Goal: Communication & Community: Answer question/provide support

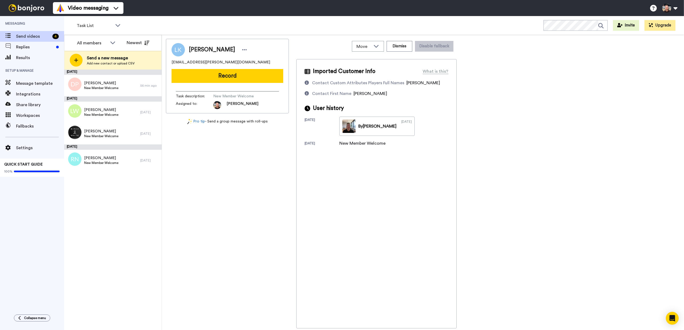
click at [503, 69] on div "Lise Kaufmann lise1.kaufmann@gmail.com Record Task description : New Member Wel…" at bounding box center [423, 183] width 514 height 289
click at [503, 68] on div "Lise Kaufmann lise1.kaufmann@gmail.com Record Task description : New Member Wel…" at bounding box center [423, 183] width 514 height 289
click at [108, 112] on span "Lin Widyastuti" at bounding box center [101, 109] width 34 height 5
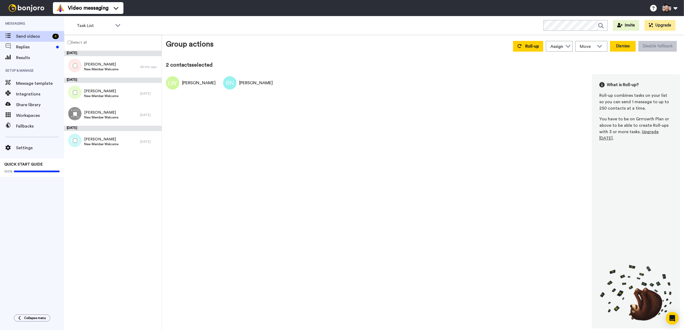
click at [620, 46] on button "Dismiss" at bounding box center [623, 46] width 26 height 11
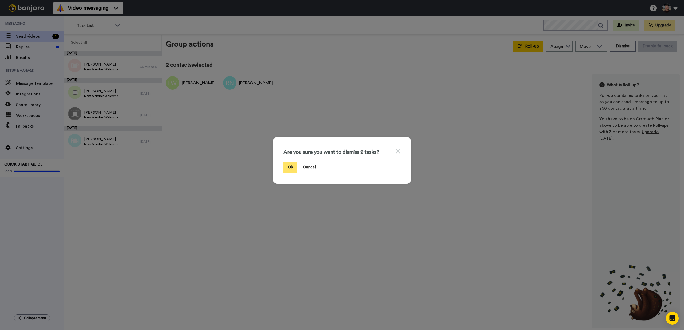
click at [286, 169] on button "Ok" at bounding box center [290, 166] width 14 height 11
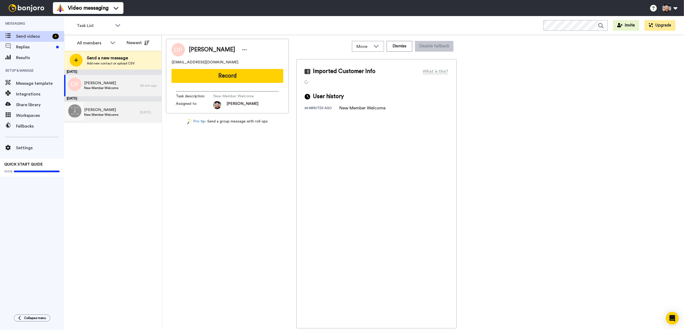
click at [100, 116] on span "New Member Welcome" at bounding box center [101, 114] width 34 height 4
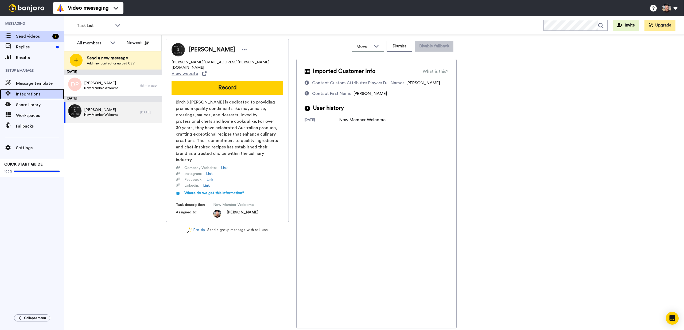
click at [22, 95] on span "Integrations" at bounding box center [40, 94] width 48 height 6
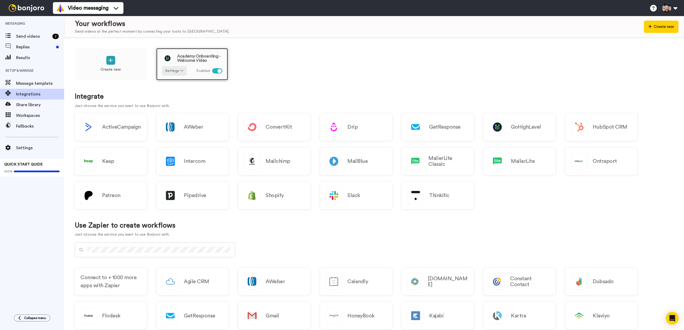
click at [184, 57] on span "Academy Onboarding - Welcome Video" at bounding box center [199, 58] width 45 height 9
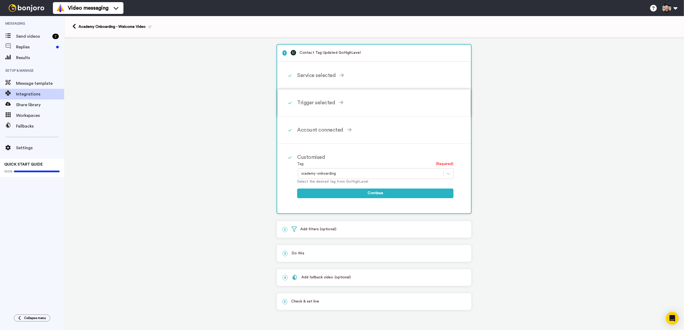
click at [317, 103] on div "Trigger selected" at bounding box center [375, 103] width 156 height 8
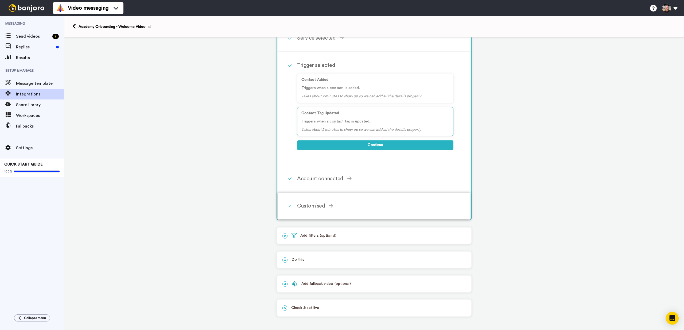
click at [309, 207] on div "Customised" at bounding box center [375, 206] width 156 height 8
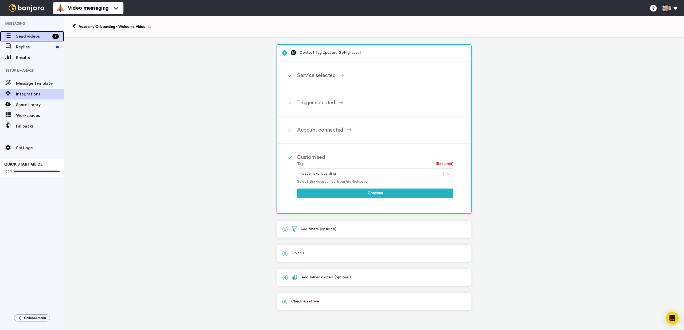
click at [24, 37] on span "Send videos" at bounding box center [33, 36] width 34 height 6
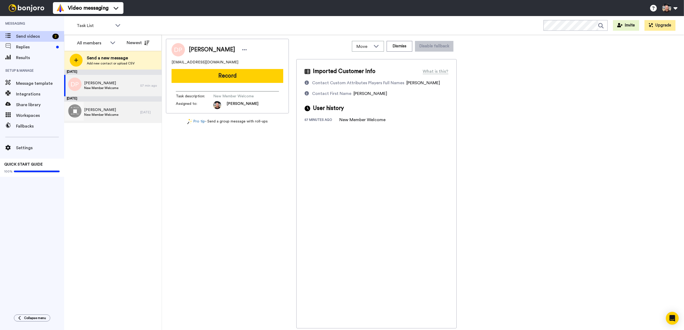
click at [88, 112] on span "Andrew Earl" at bounding box center [101, 109] width 34 height 5
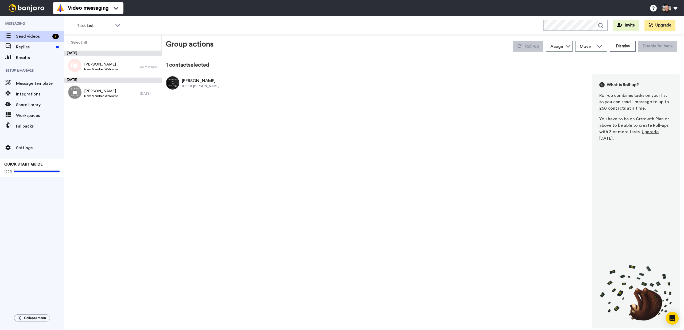
click at [649, 61] on div "Group actions Roll-up Assign Pete Maunder Jaden Lai Move WORKSPACES View all De…" at bounding box center [423, 183] width 514 height 289
click at [633, 51] on button "Dismiss" at bounding box center [623, 46] width 26 height 11
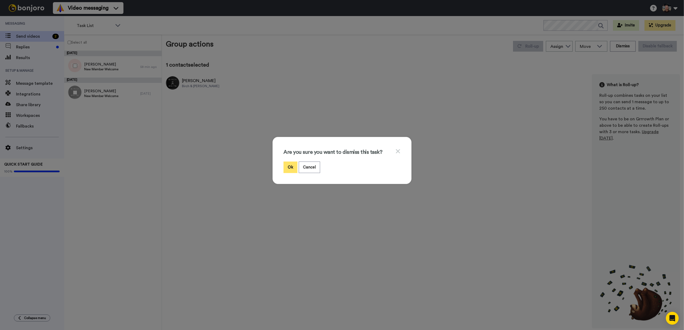
click at [286, 168] on button "Ok" at bounding box center [290, 166] width 14 height 11
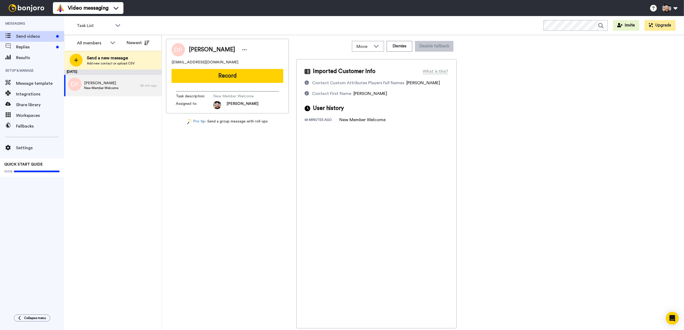
click at [123, 131] on div "September 25 Dean Pavlickovski New Member Welcome 58 min ago" at bounding box center [113, 199] width 98 height 260
click at [669, 316] on icon "Open Intercom Messenger" at bounding box center [672, 317] width 7 height 7
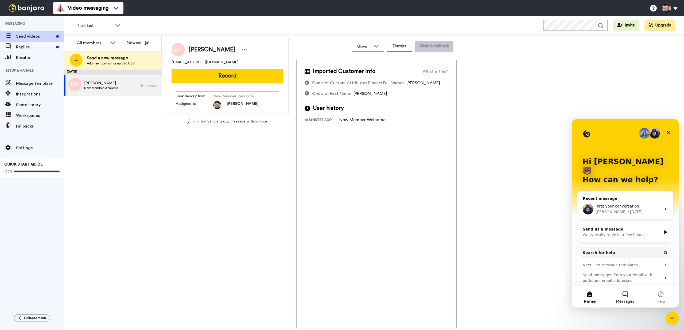
click at [621, 299] on span "Messages" at bounding box center [625, 301] width 18 height 4
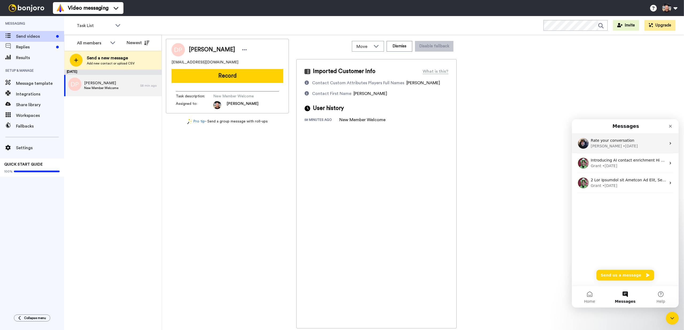
click at [606, 143] on div "Rate your conversation" at bounding box center [628, 141] width 75 height 6
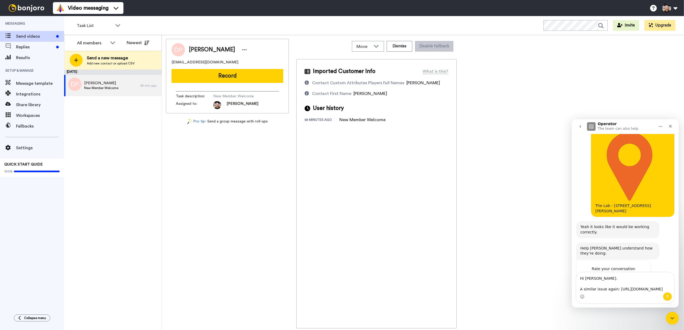
scroll to position [1288, 0]
type textarea "Hi Johan. A similar issue again: https://www.loom.com/share/3ded82bb3a6a49199ee…"
click at [664, 298] on button "Send a message…" at bounding box center [667, 296] width 9 height 9
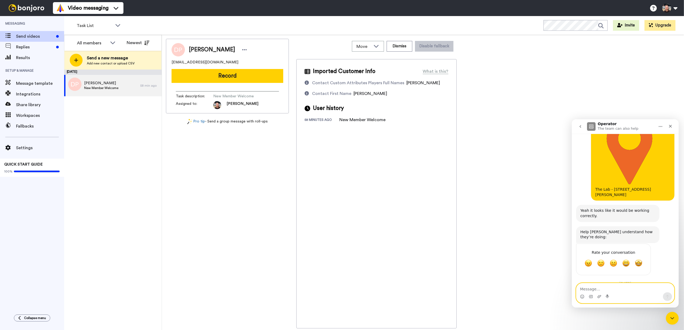
scroll to position [1308, 0]
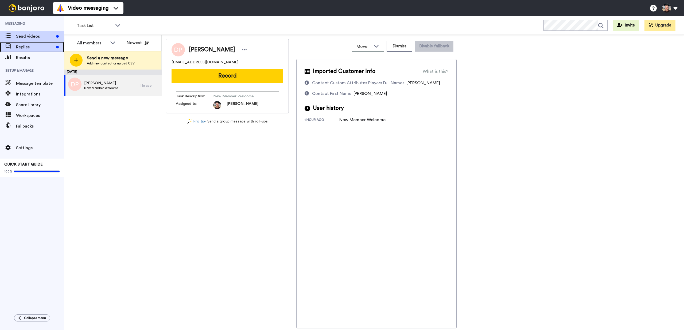
click at [43, 49] on span "Replies" at bounding box center [35, 47] width 38 height 6
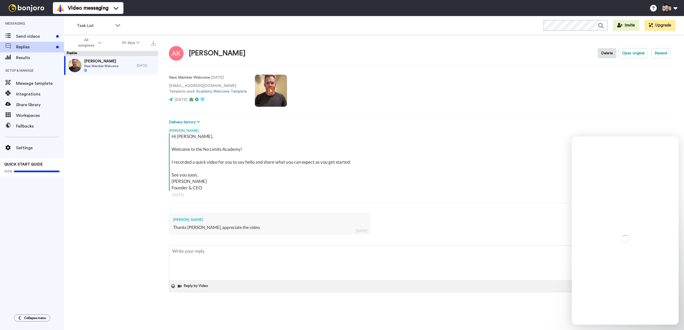
click at [97, 75] on div "[PERSON_NAME] New Member Welcome [DATE]" at bounding box center [111, 194] width 94 height 277
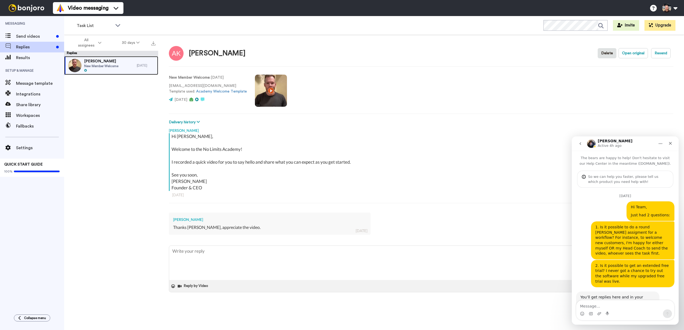
click at [100, 69] on div at bounding box center [101, 71] width 34 height 4
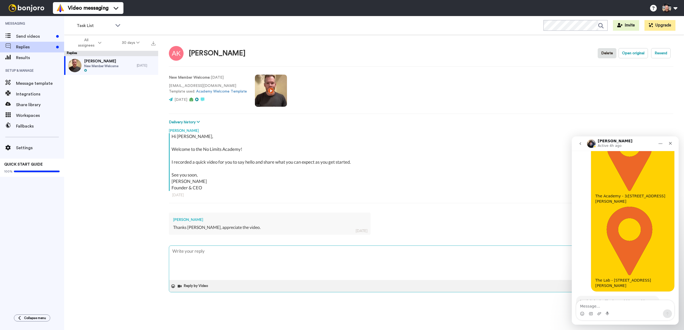
drag, startPoint x: 314, startPoint y: 269, endPoint x: 316, endPoint y: 263, distance: 6.5
click at [314, 269] on textarea at bounding box center [421, 263] width 504 height 34
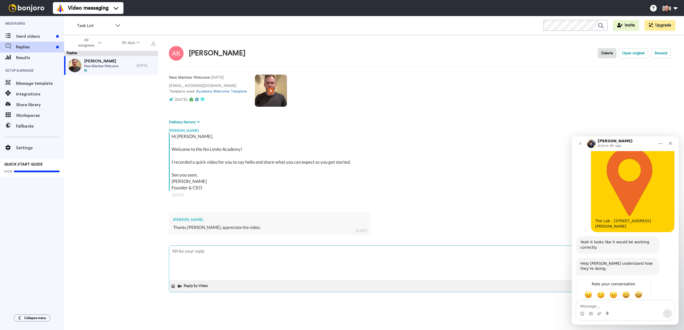
click at [317, 260] on textarea at bounding box center [421, 263] width 504 height 34
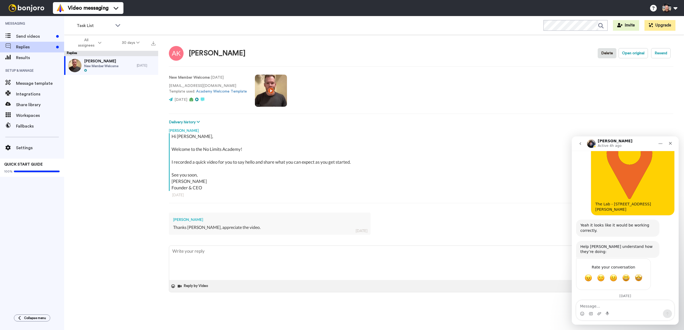
scroll to position [1308, 0]
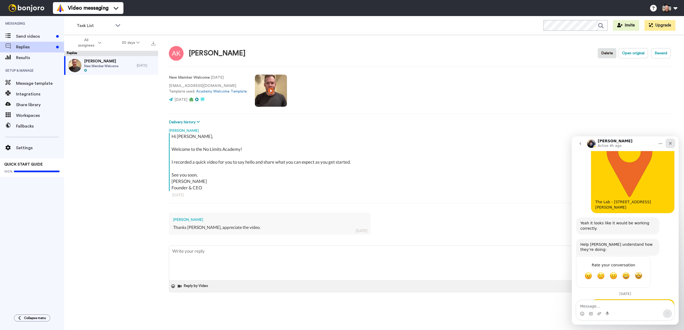
click at [669, 145] on icon "Close" at bounding box center [670, 143] width 4 height 4
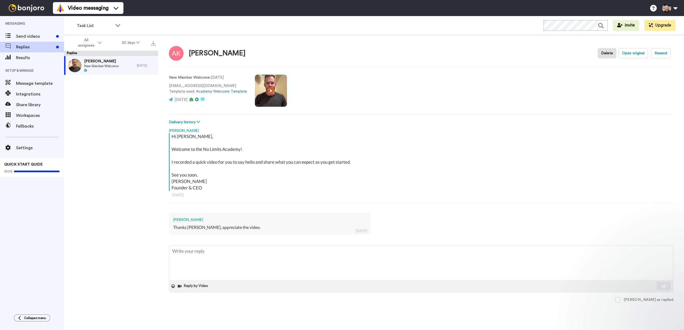
scroll to position [0, 0]
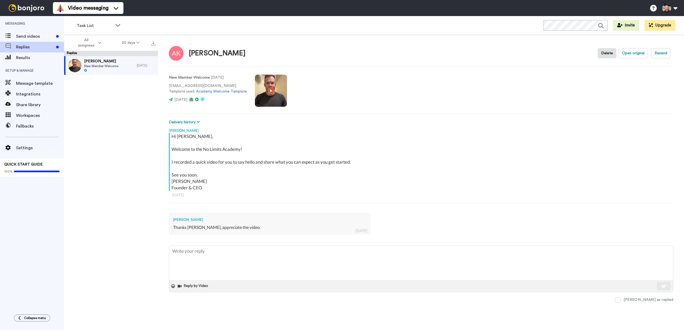
click at [579, 219] on div "Anshul Kumar Thanks Pete, appreciate the video. 1 day ago" at bounding box center [421, 222] width 504 height 29
click at [286, 250] on textarea at bounding box center [421, 263] width 504 height 34
click at [637, 299] on div "Mark as replied" at bounding box center [421, 300] width 504 height 6
click at [620, 299] on span at bounding box center [617, 299] width 5 height 5
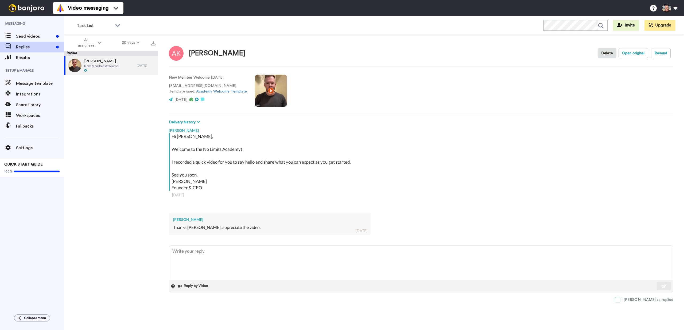
click at [646, 301] on label "Mark as replied" at bounding box center [644, 299] width 58 height 5
click at [411, 163] on div "Hi Anshul, Welcome to the No Limits Academy! I recorded a quick video for you t…" at bounding box center [422, 162] width 500 height 58
click at [103, 63] on span "Anshul Kumar" at bounding box center [101, 61] width 34 height 5
type textarea "x"
click at [501, 60] on div "Anshul Kumar Delete Open original Resend" at bounding box center [421, 52] width 504 height 15
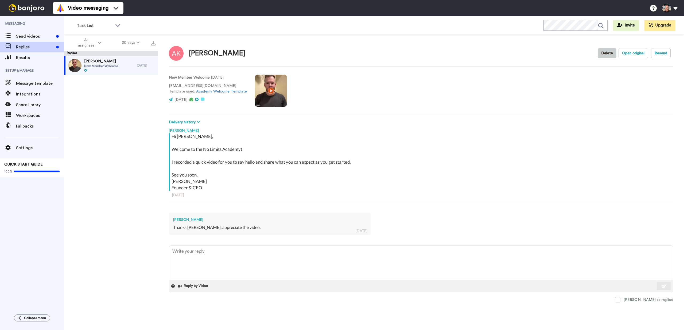
click at [613, 54] on button "Delete" at bounding box center [607, 53] width 19 height 10
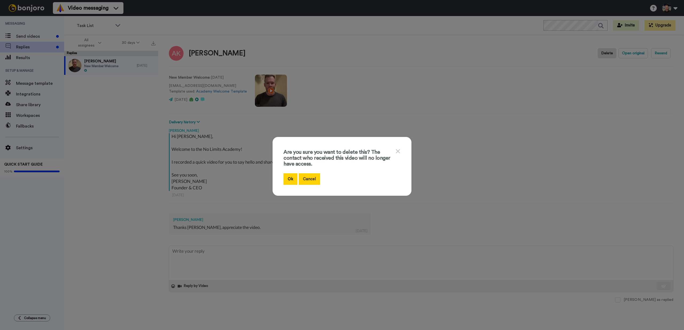
click at [308, 180] on button "Cancel" at bounding box center [309, 178] width 21 height 11
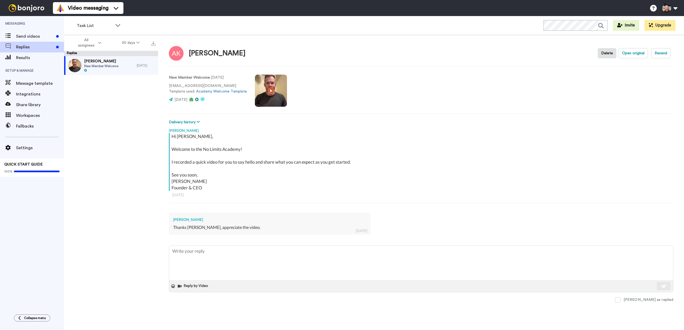
click at [136, 108] on div "Anshul Kumar New Member Welcome 1 day ago" at bounding box center [111, 194] width 94 height 277
click at [21, 30] on span "Messaging" at bounding box center [32, 23] width 64 height 15
click at [20, 33] on span "Send videos" at bounding box center [35, 36] width 38 height 6
